Goal: Task Accomplishment & Management: Use online tool/utility

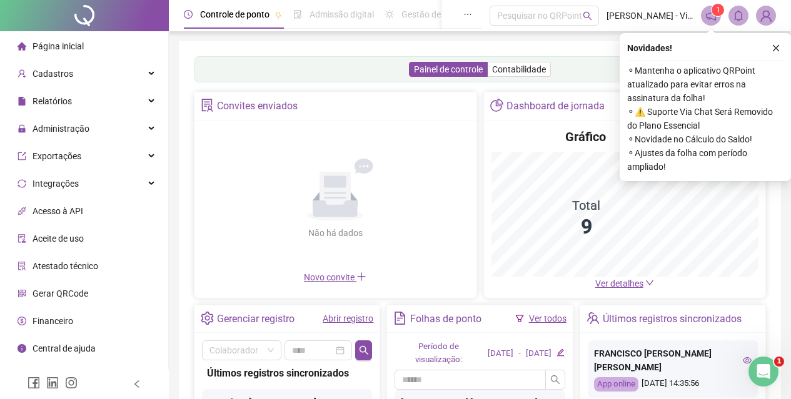
scroll to position [216, 0]
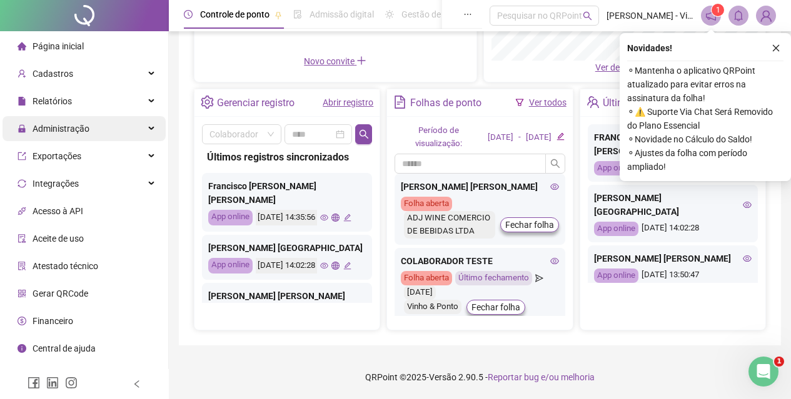
click at [59, 133] on span "Administração" at bounding box center [61, 129] width 57 height 10
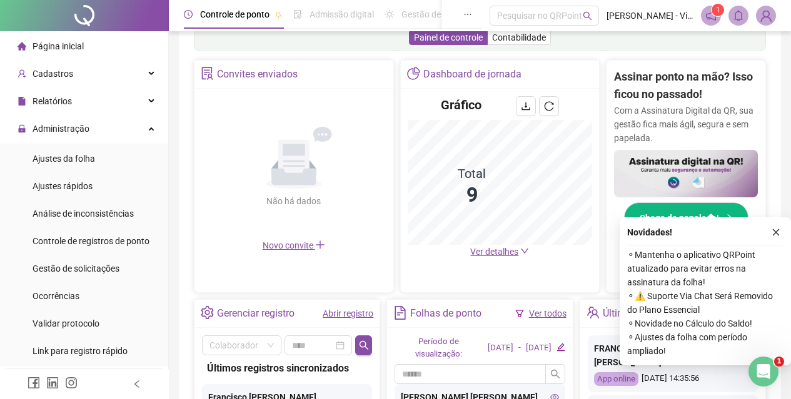
scroll to position [401, 0]
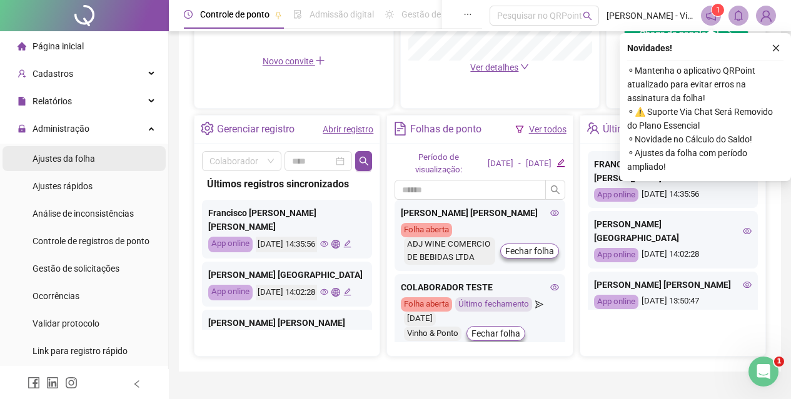
click at [77, 166] on div "Ajustes da folha" at bounding box center [64, 158] width 63 height 25
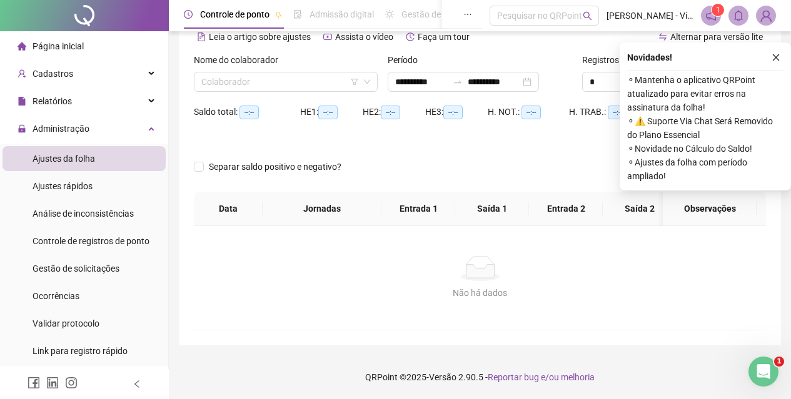
type input "**********"
click at [290, 75] on input "search" at bounding box center [280, 82] width 158 height 19
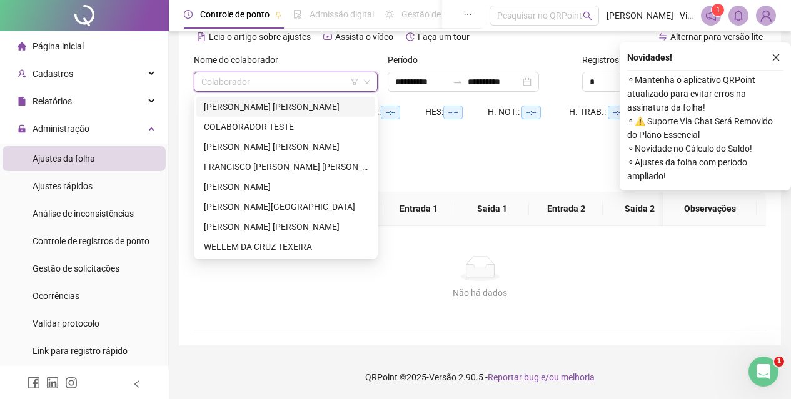
drag, startPoint x: 226, startPoint y: 238, endPoint x: 373, endPoint y: 84, distance: 213.1
click at [373, 84] on body "**********" at bounding box center [395, 137] width 791 height 399
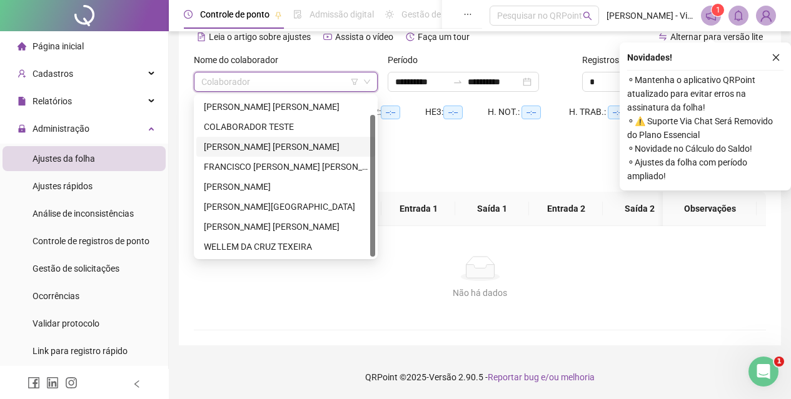
scroll to position [20, 0]
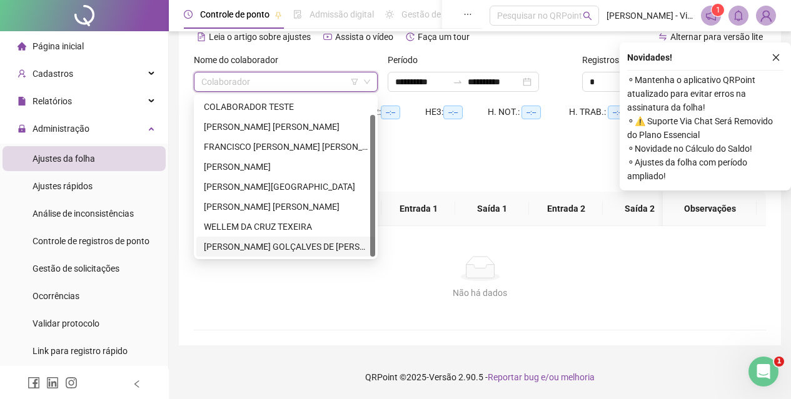
click at [244, 240] on div "[PERSON_NAME] GOLÇALVES DE [PERSON_NAME]" at bounding box center [286, 247] width 164 height 14
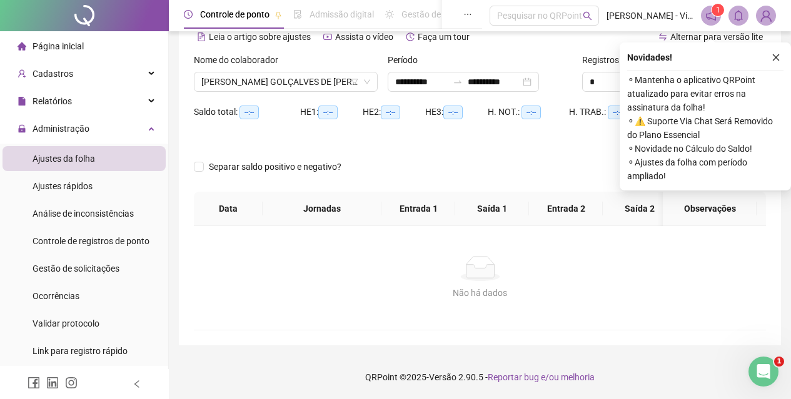
drag, startPoint x: 780, startPoint y: 43, endPoint x: 773, endPoint y: 48, distance: 8.7
click at [780, 50] on button "button" at bounding box center [775, 57] width 15 height 15
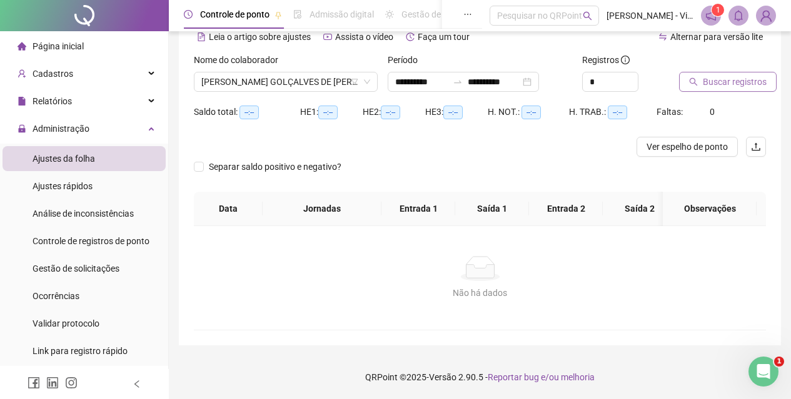
click at [733, 75] on span "Buscar registros" at bounding box center [735, 82] width 64 height 14
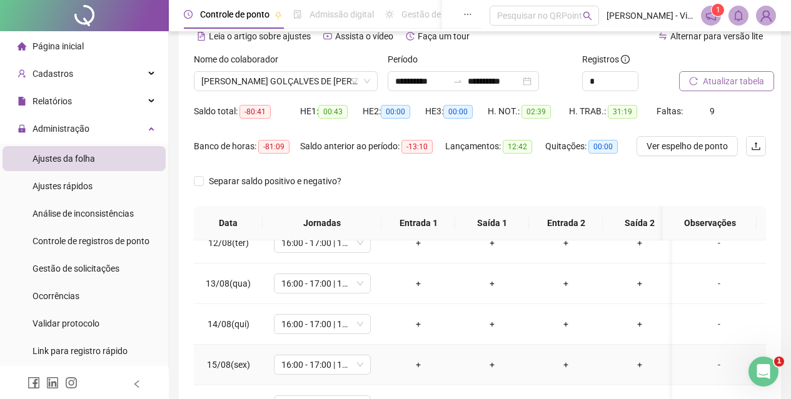
scroll to position [239, 0]
